Goal: Find specific page/section: Find specific page/section

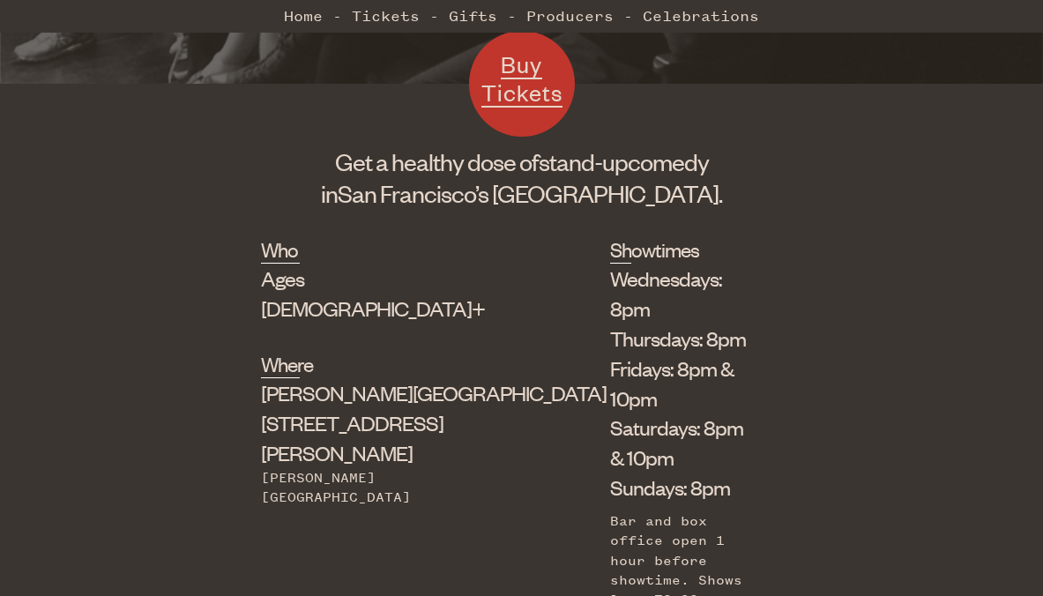
scroll to position [477, 0]
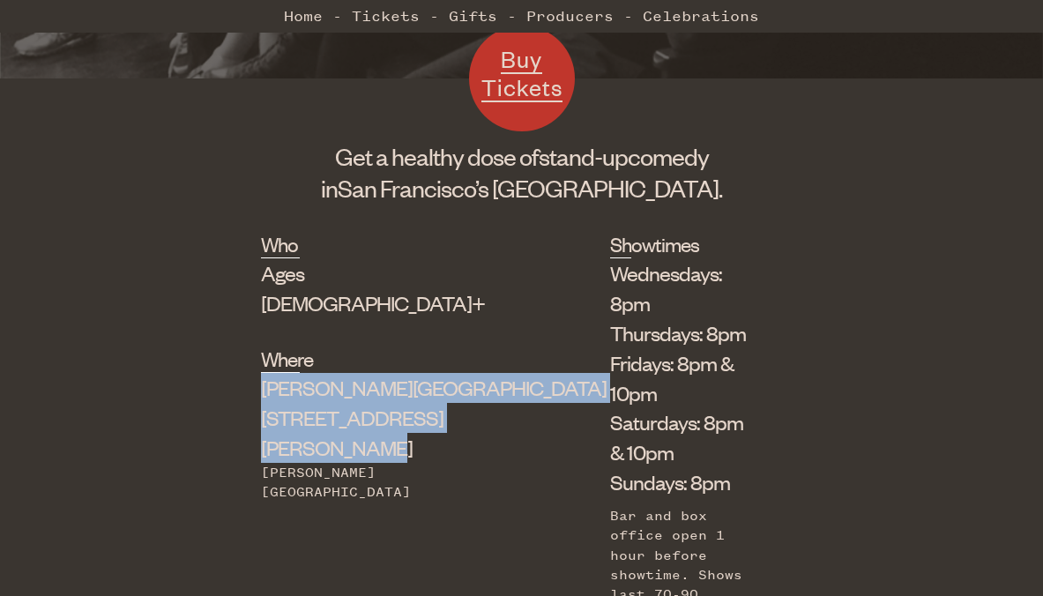
drag, startPoint x: 265, startPoint y: 360, endPoint x: 441, endPoint y: 397, distance: 179.3
click at [441, 397] on div "Who Ages [DEMOGRAPHIC_DATA]+ Where [PERSON_NAME][GEOGRAPHIC_DATA] [STREET_ADDRE…" at bounding box center [522, 440] width 522 height 421
click at [275, 387] on div "[PERSON_NAME] Theater [STREET_ADDRESS][PERSON_NAME]" at bounding box center [391, 417] width 261 height 89
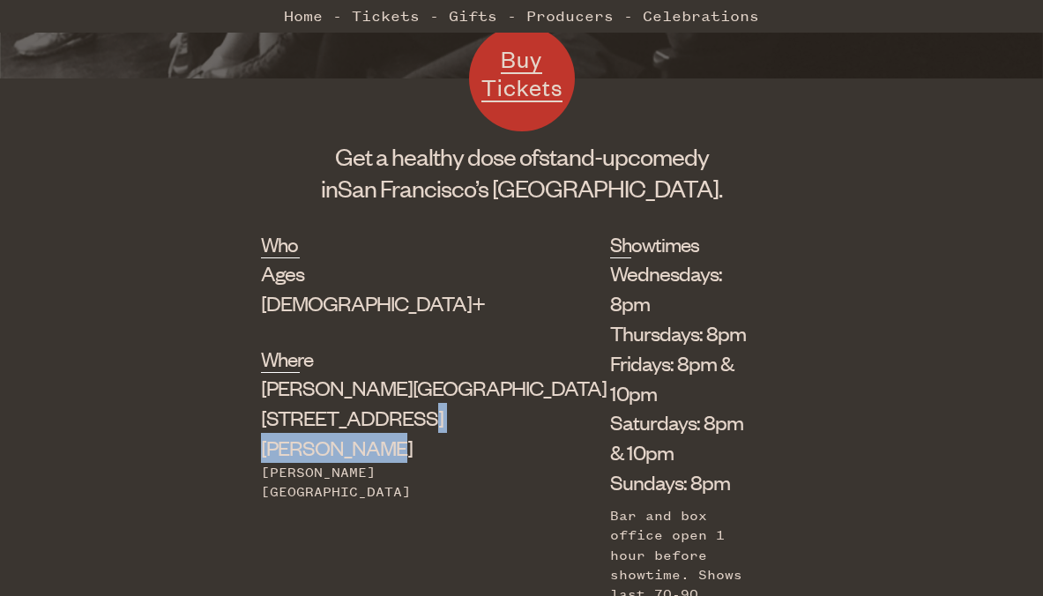
drag, startPoint x: 267, startPoint y: 389, endPoint x: 397, endPoint y: 387, distance: 129.6
click at [398, 389] on div "[PERSON_NAME] Theater [STREET_ADDRESS][PERSON_NAME]" at bounding box center [391, 417] width 261 height 89
copy div "[STREET_ADDRESS][PERSON_NAME]"
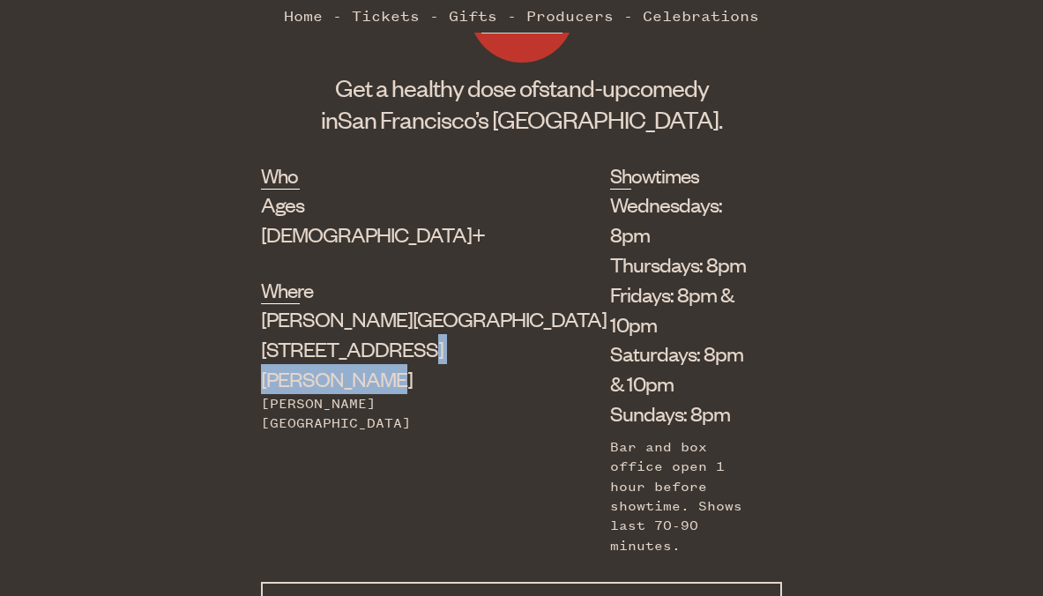
scroll to position [547, 0]
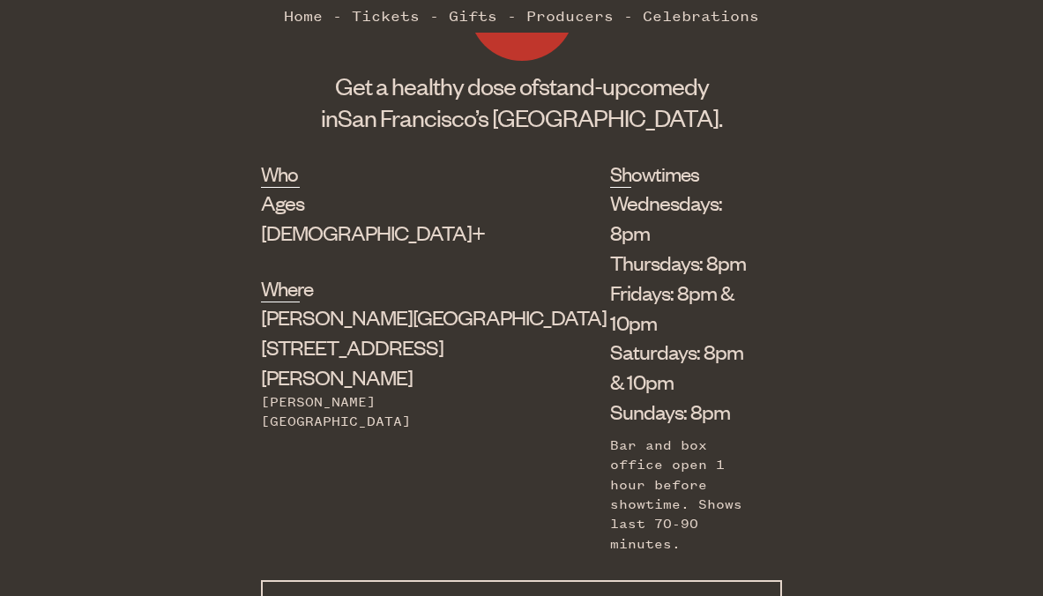
click at [371, 392] on div "[PERSON_NAME][GEOGRAPHIC_DATA]" at bounding box center [391, 412] width 261 height 40
click at [289, 303] on span "[PERSON_NAME][GEOGRAPHIC_DATA]" at bounding box center [434, 316] width 346 height 26
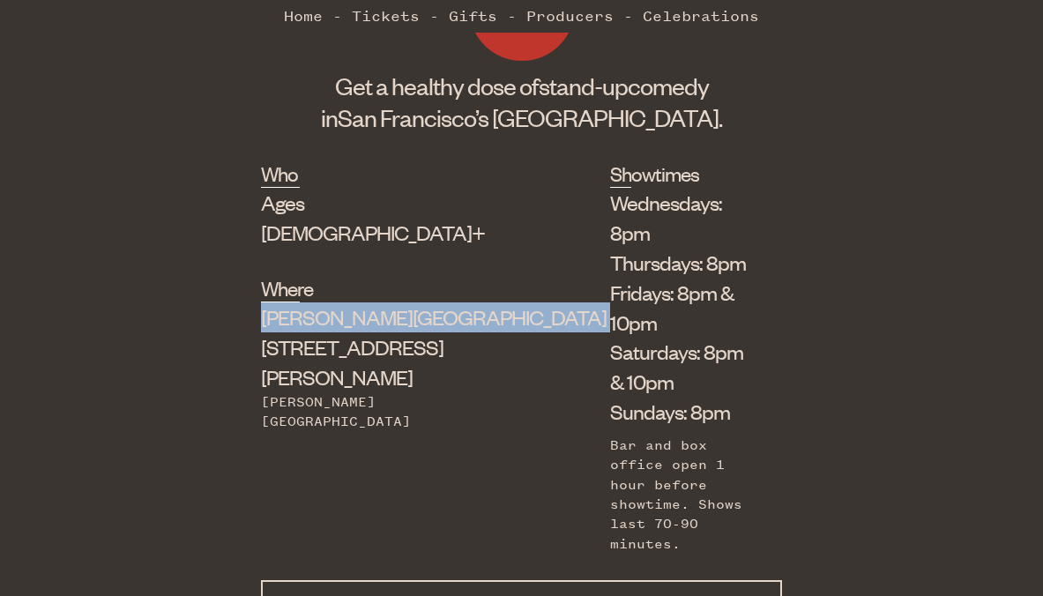
click at [289, 303] on span "[PERSON_NAME][GEOGRAPHIC_DATA]" at bounding box center [434, 316] width 346 height 26
copy span "[PERSON_NAME][GEOGRAPHIC_DATA]"
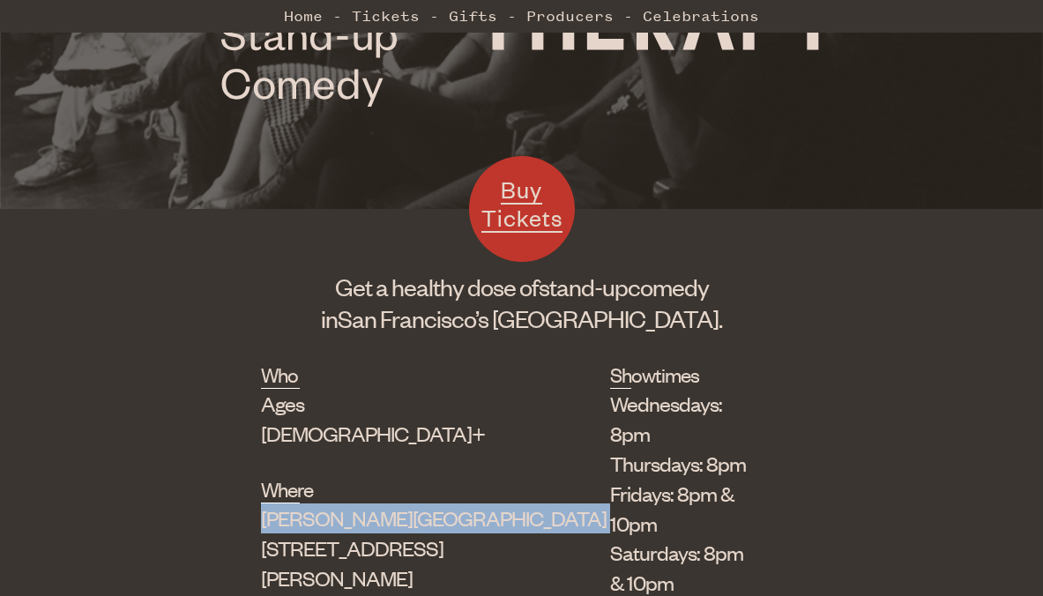
scroll to position [346, 0]
